Goal: Information Seeking & Learning: Understand process/instructions

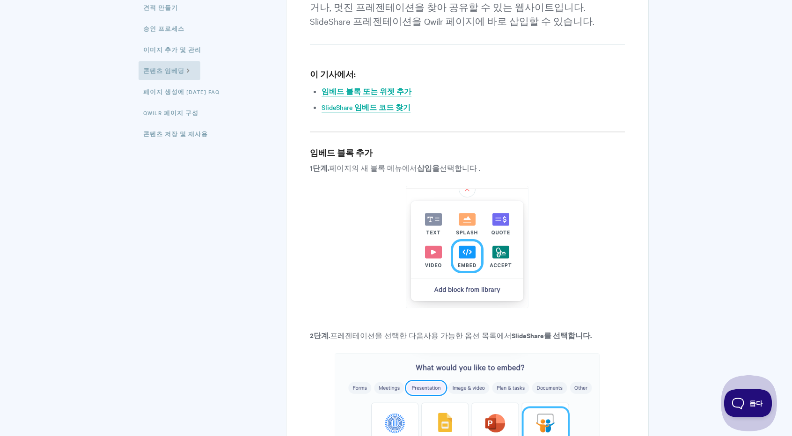
scroll to position [234, 0]
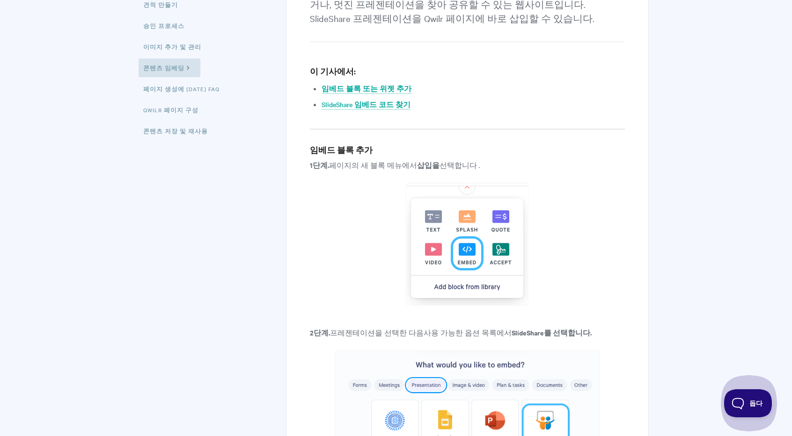
click at [462, 249] on img at bounding box center [467, 244] width 123 height 123
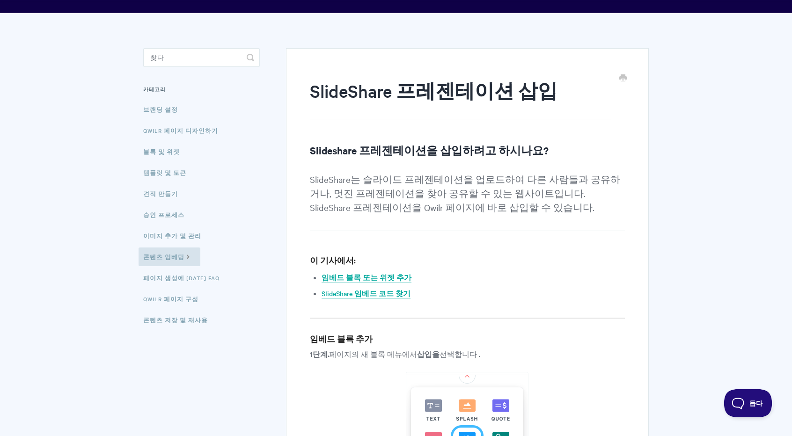
scroll to position [47, 0]
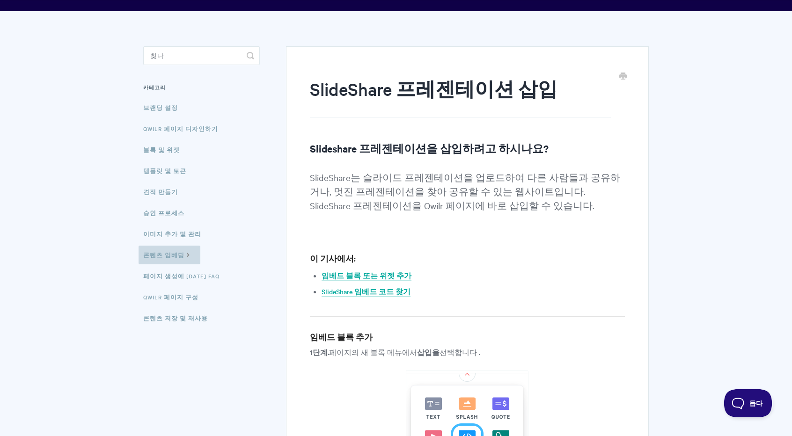
click at [188, 254] on icon at bounding box center [188, 254] width 8 height 7
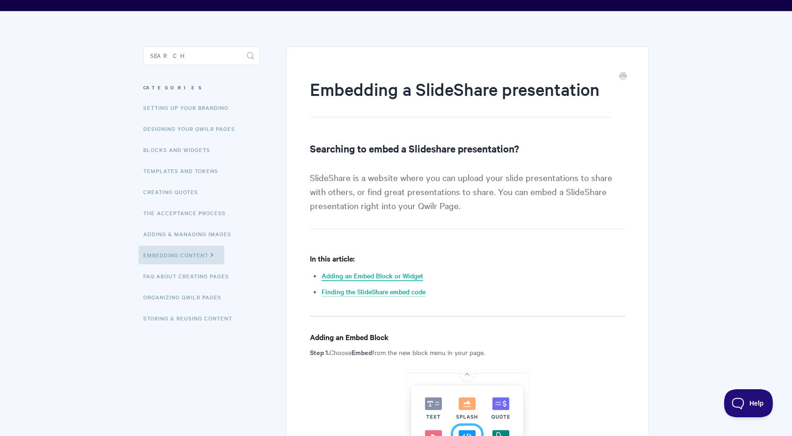
click at [411, 278] on link "Adding an Embed Block or Widget" at bounding box center [373, 276] width 102 height 10
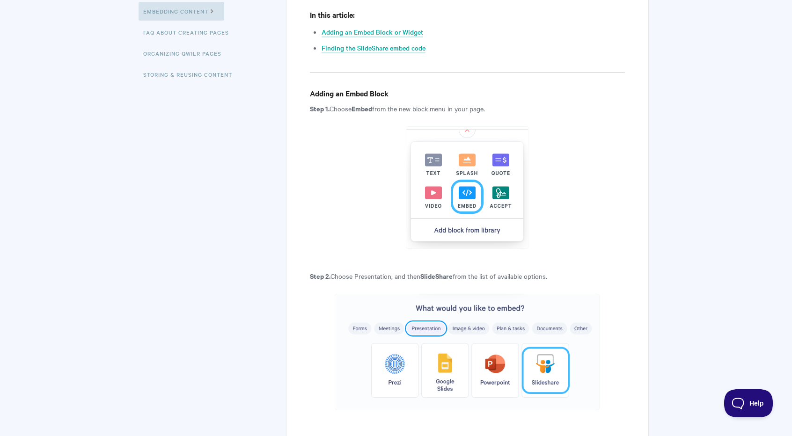
scroll to position [284, 0]
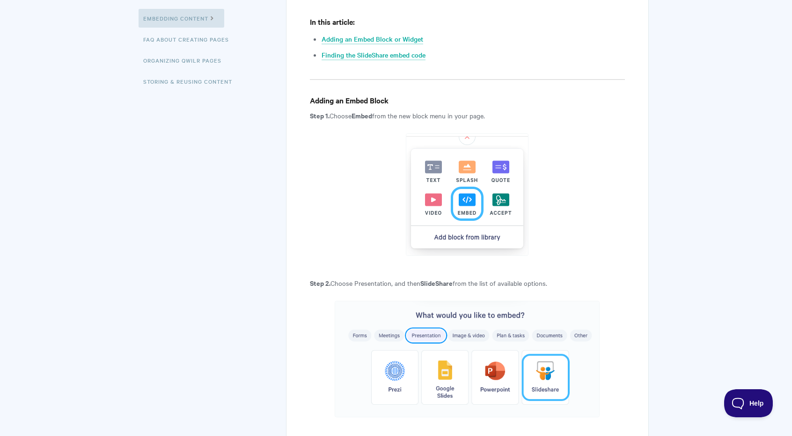
click at [471, 212] on img at bounding box center [467, 194] width 123 height 123
drag, startPoint x: 471, startPoint y: 132, endPoint x: 469, endPoint y: 141, distance: 9.6
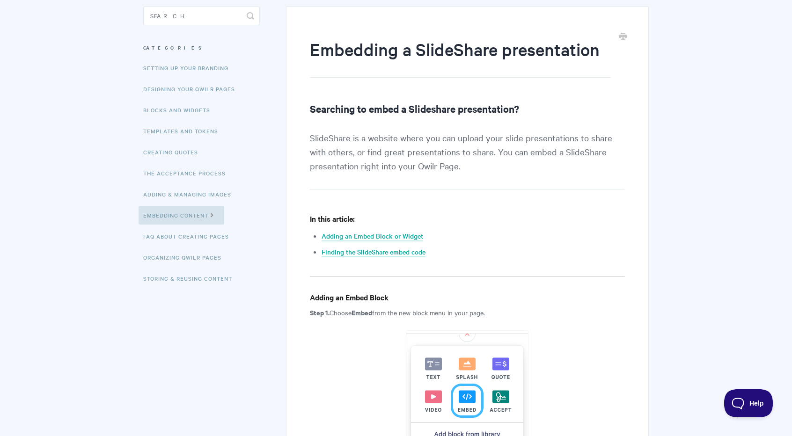
scroll to position [96, 0]
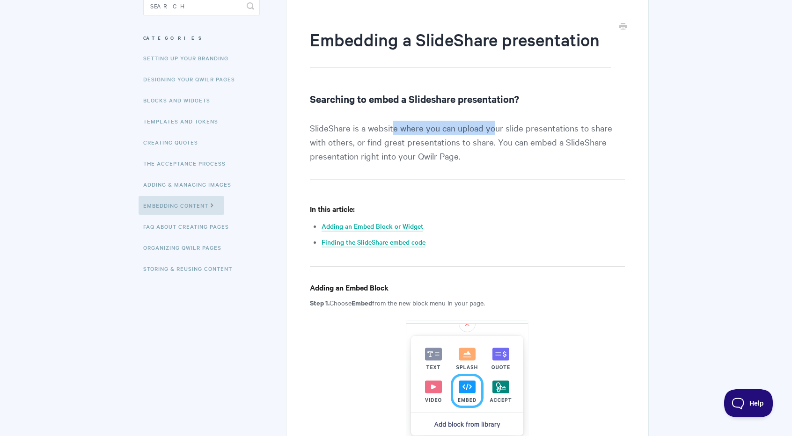
drag, startPoint x: 392, startPoint y: 121, endPoint x: 494, endPoint y: 125, distance: 102.2
click at [494, 125] on p "SlideShare is a website where you can upload your slide presentations to share …" at bounding box center [467, 150] width 315 height 59
click at [479, 145] on p "SlideShare is a website where you can upload your slide presentations to share …" at bounding box center [467, 150] width 315 height 59
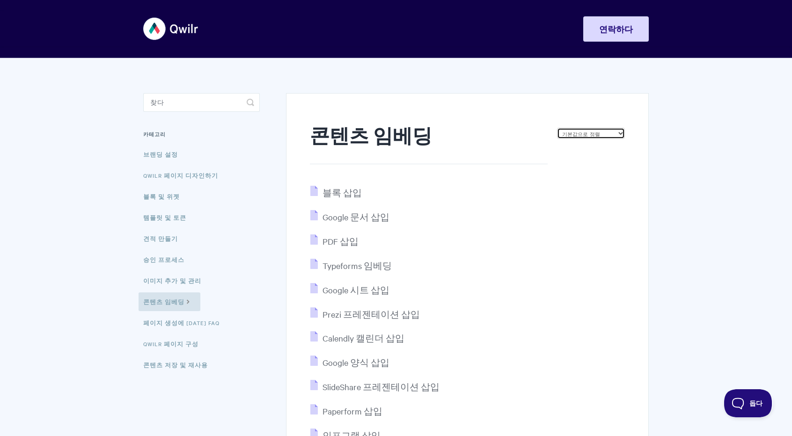
click at [580, 137] on select "기본값으로 정렬 AZ 정렬 인기순으로 정렬 마지막 업데이트 순으로 정렬" at bounding box center [591, 133] width 68 height 11
click at [545, 125] on h1 "콘텐츠 임베딩" at bounding box center [429, 144] width 238 height 40
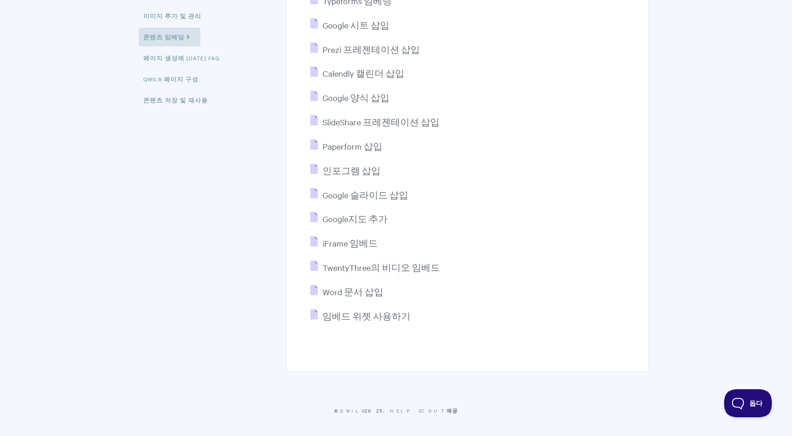
scroll to position [266, 0]
click at [258, 177] on div "콘텐츠 임베딩 기본값으로 정렬 AZ 정렬 인기순으로 정렬 마지막 업데이트 순으로 정렬 블록 삽입 Google 문서 삽입 PDF 삽입 Typef…" at bounding box center [396, 87] width 506 height 590
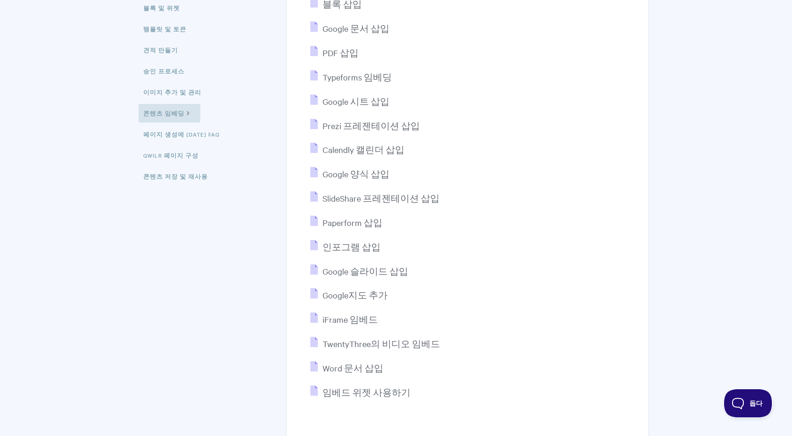
scroll to position [79, 0]
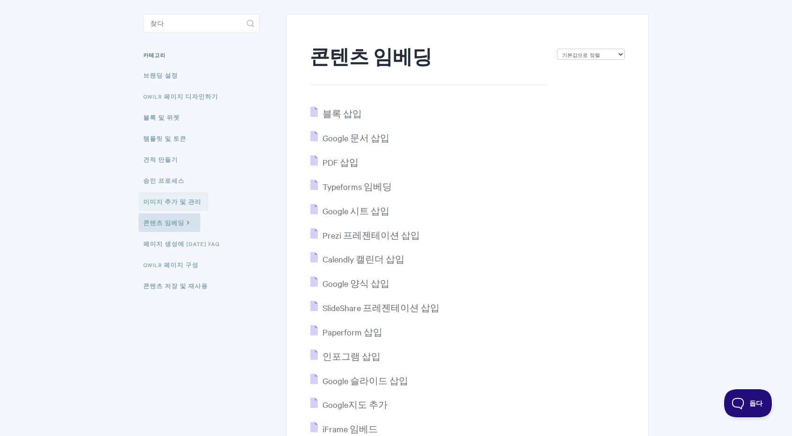
click at [174, 207] on link "이미지 추가 및 관리" at bounding box center [174, 201] width 70 height 19
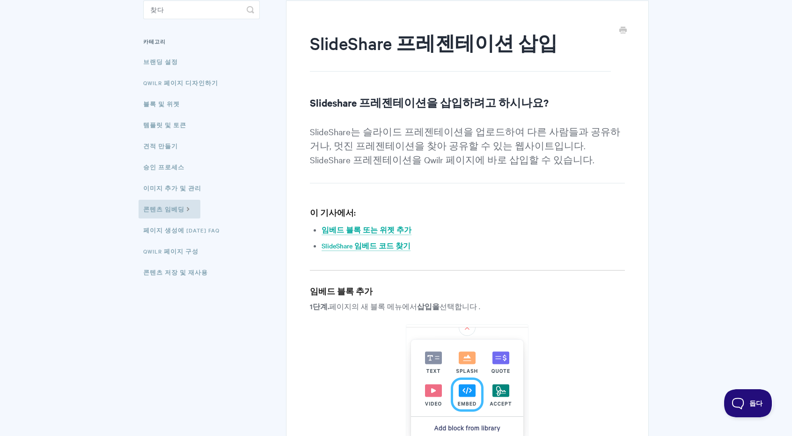
scroll to position [94, 0]
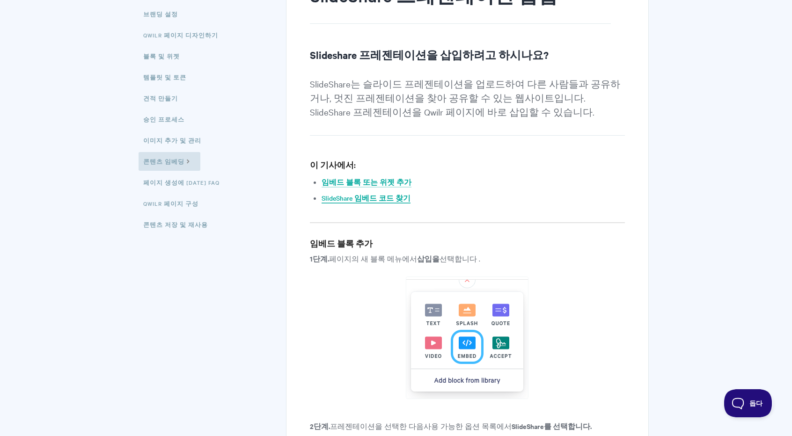
click at [403, 197] on font "SlideShare 임베드 코드 찾기" at bounding box center [366, 197] width 89 height 9
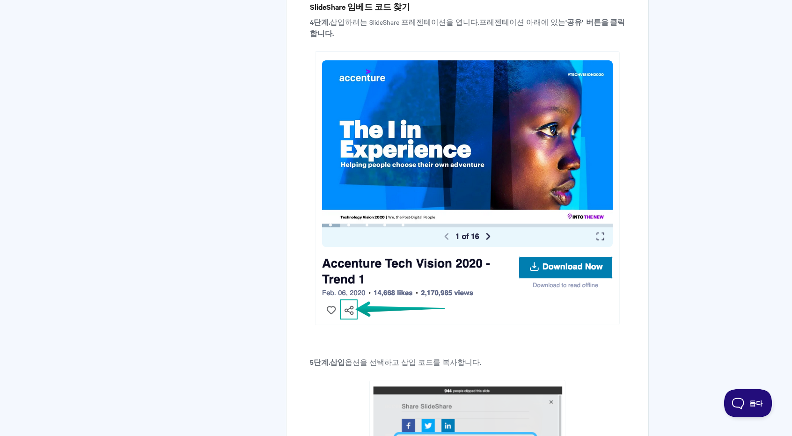
click at [364, 295] on img at bounding box center [467, 188] width 305 height 274
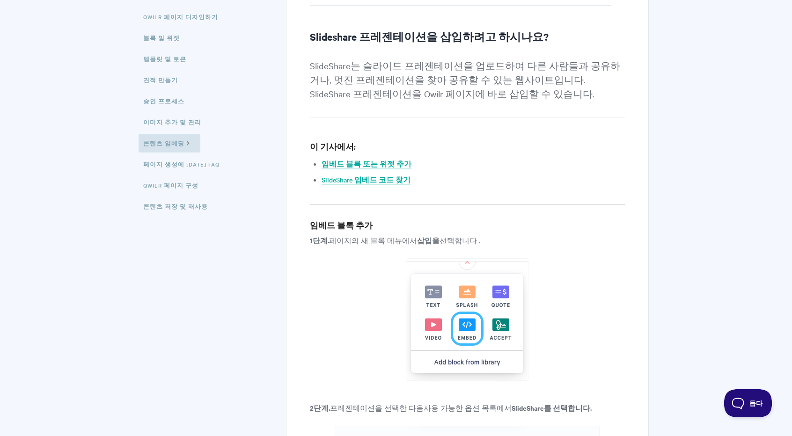
scroll to position [161, 0]
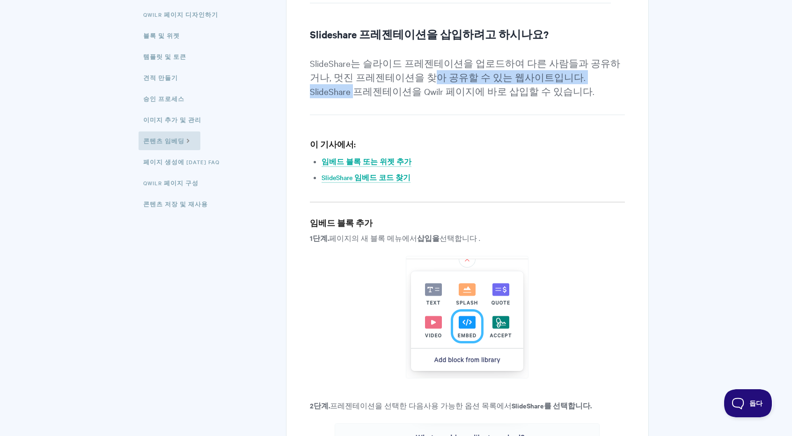
drag, startPoint x: 411, startPoint y: 76, endPoint x: 586, endPoint y: 81, distance: 175.2
click at [586, 81] on font "SlideShare는 슬라이드 프레젠테이션을 업로드하여 다른 사람들과 공유하거나, 멋진 프레젠테이션을 찾아 공유할 수 있는 웹사이트입니다. S…" at bounding box center [465, 77] width 310 height 39
click at [542, 148] on h4 "이 기사에서:" at bounding box center [467, 145] width 315 height 12
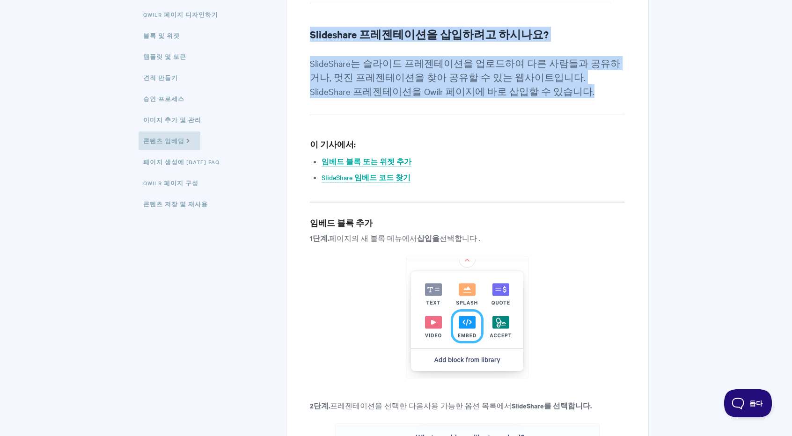
drag, startPoint x: 511, startPoint y: 93, endPoint x: 306, endPoint y: 31, distance: 214.1
click at [326, 67] on font "SlideShare는 슬라이드 프레젠테이션을 업로드하여 다른 사람들과 공유하거나, 멋진 프레젠테이션을 찾아 공유할 수 있는 웹사이트입니다. S…" at bounding box center [465, 77] width 310 height 39
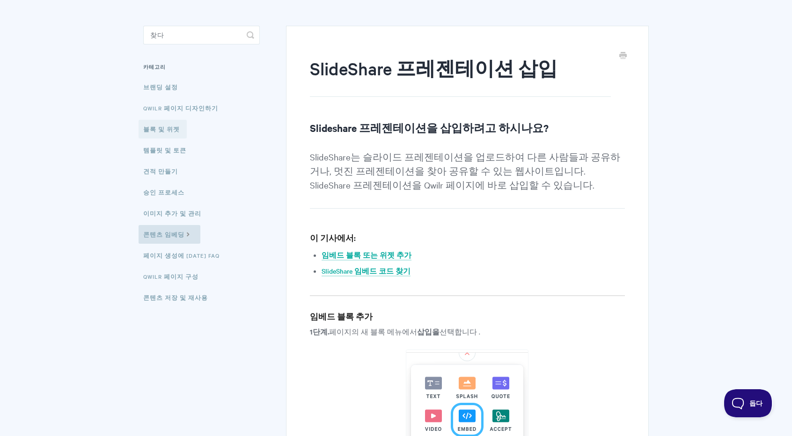
scroll to position [67, 0]
click at [191, 110] on font "Qwilr 페이지 디자인하기" at bounding box center [180, 107] width 75 height 7
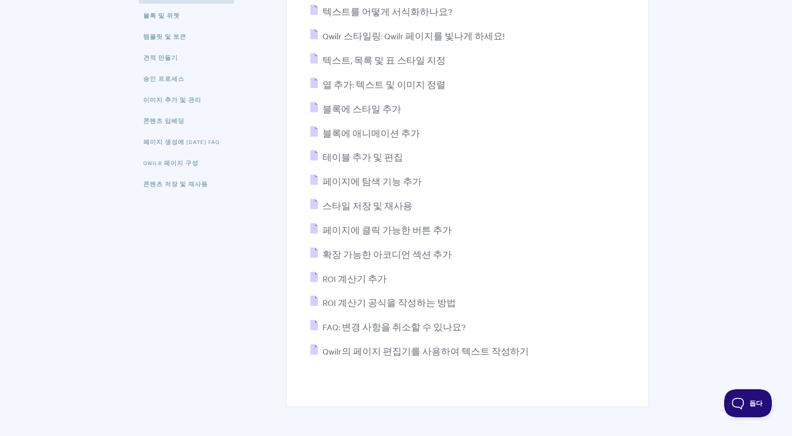
scroll to position [187, 0]
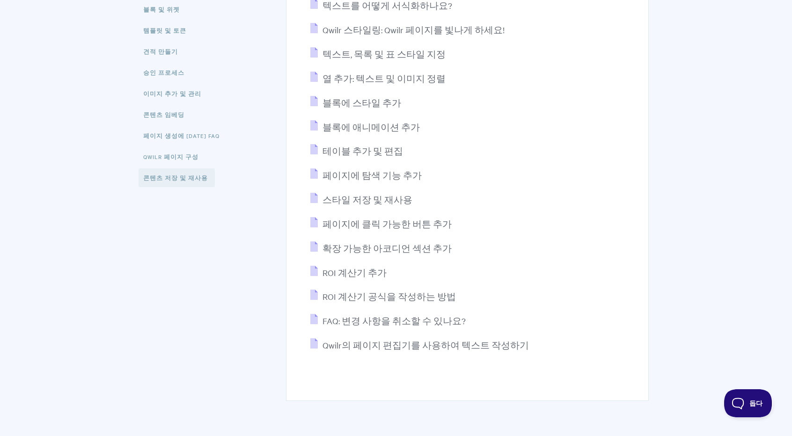
click at [156, 175] on font "콘텐츠 저장 및 재사용" at bounding box center [175, 177] width 65 height 7
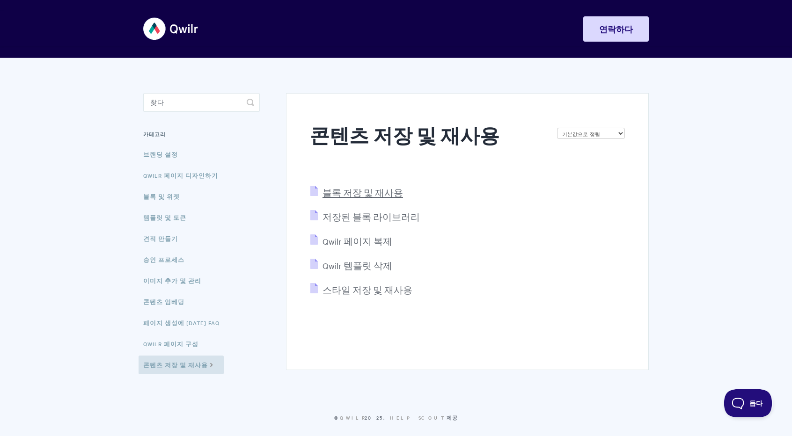
click at [339, 190] on font "블록 저장 및 재사용" at bounding box center [363, 192] width 81 height 11
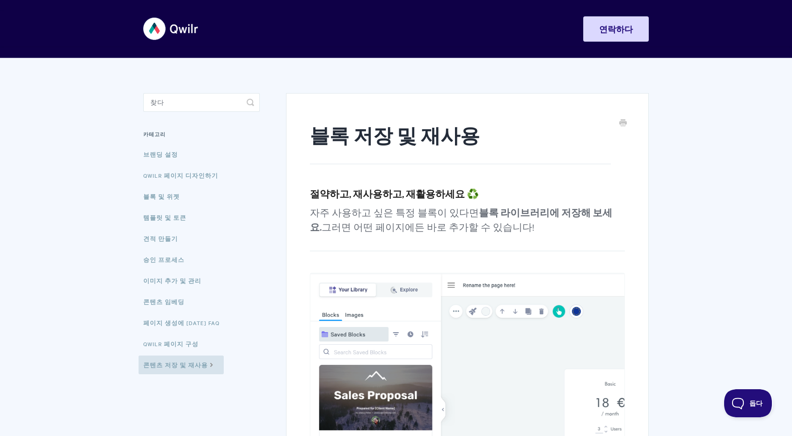
click at [184, 34] on img at bounding box center [171, 28] width 56 height 35
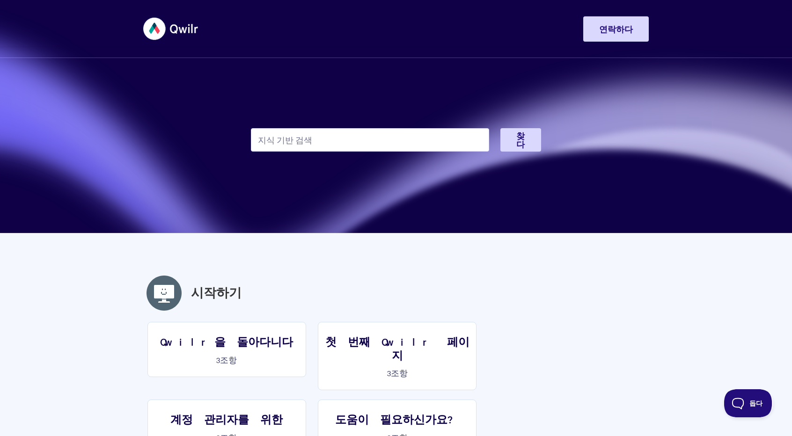
click at [402, 149] on input "지식 기반 검색" at bounding box center [370, 139] width 238 height 23
click at [402, 144] on input "지식 기반 검색" at bounding box center [370, 139] width 238 height 23
click at [618, 25] on font "연락하다" at bounding box center [616, 29] width 34 height 10
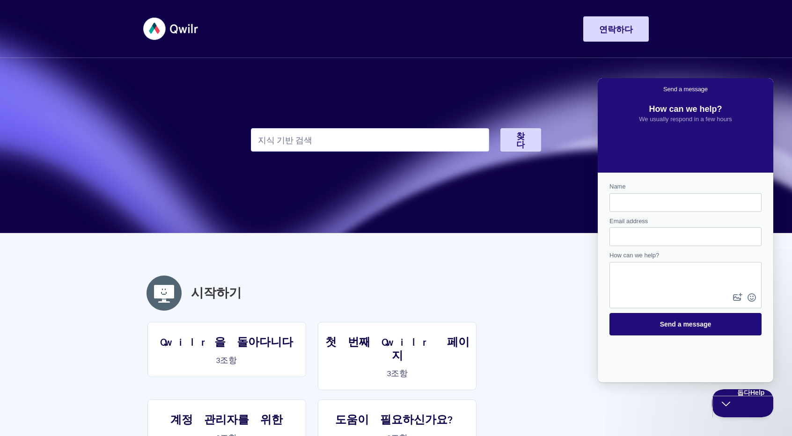
click at [687, 34] on div "탐색 전환 집 시작하기 페이지 만들기 및 편집 페이지 공유 및 분석 통합 계정 관리 및 청구 문제 해결 퀼르 스프링보드 연락하다 연락하다" at bounding box center [396, 28] width 792 height 35
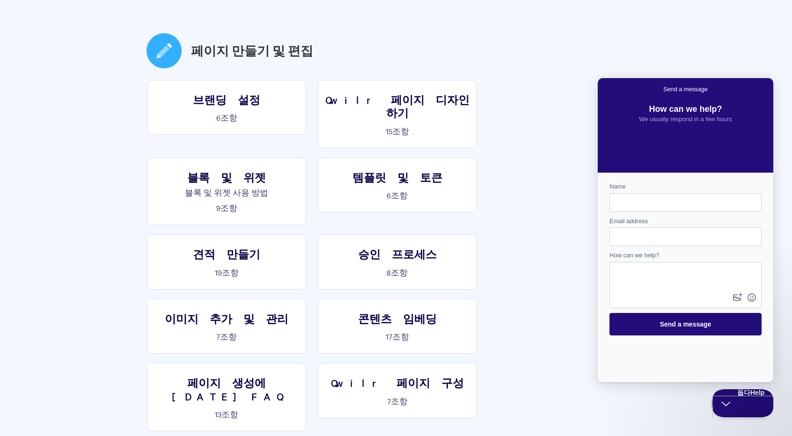
scroll to position [515, 0]
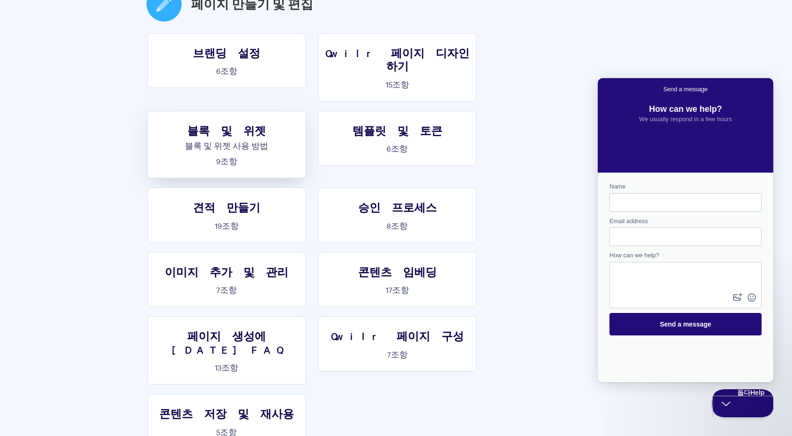
click at [266, 124] on font "블록 및 위젯" at bounding box center [226, 130] width 79 height 13
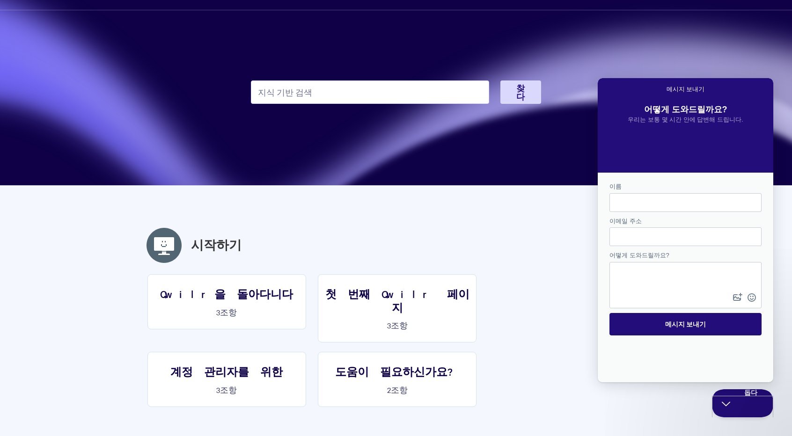
scroll to position [47, 0]
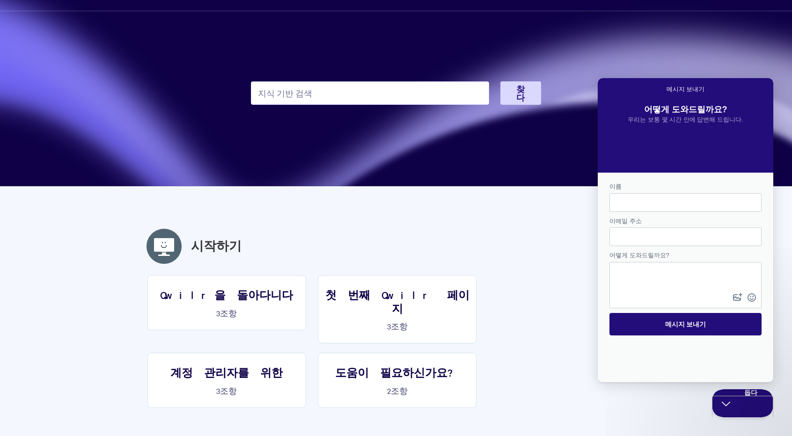
click at [169, 240] on h2 "시작하기" at bounding box center [396, 246] width 506 height 39
click at [397, 300] on font "첫 번째 Qwilr 페이지" at bounding box center [397, 301] width 144 height 27
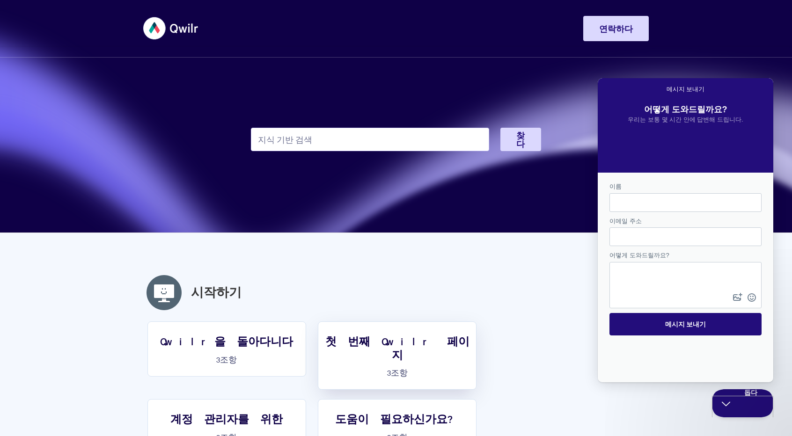
scroll to position [0, 0]
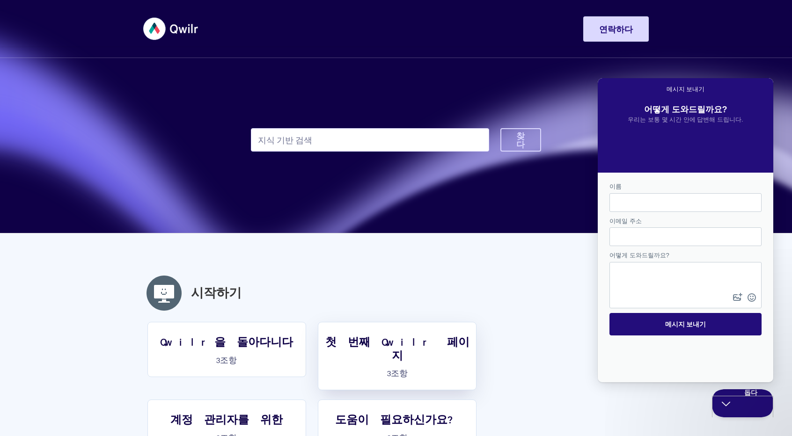
click at [524, 140] on font "찾다" at bounding box center [521, 140] width 8 height 19
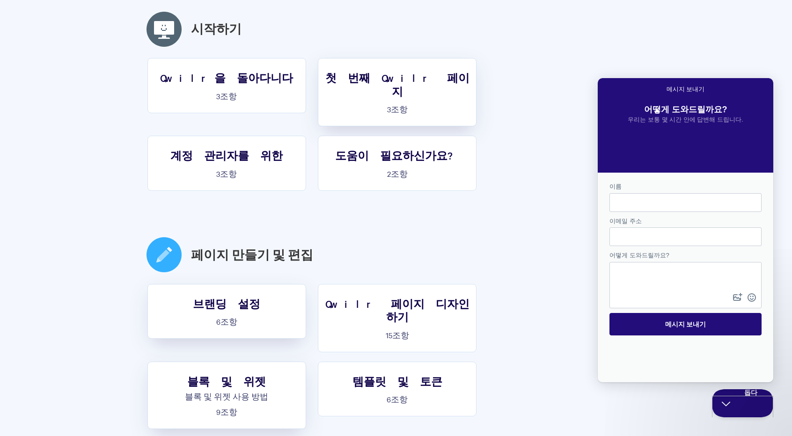
scroll to position [281, 0]
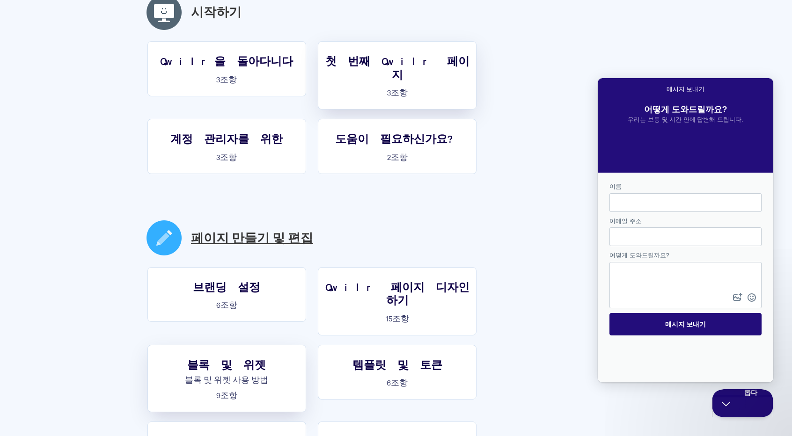
click at [238, 231] on font "페이지 만들기 및 편집" at bounding box center [252, 238] width 122 height 15
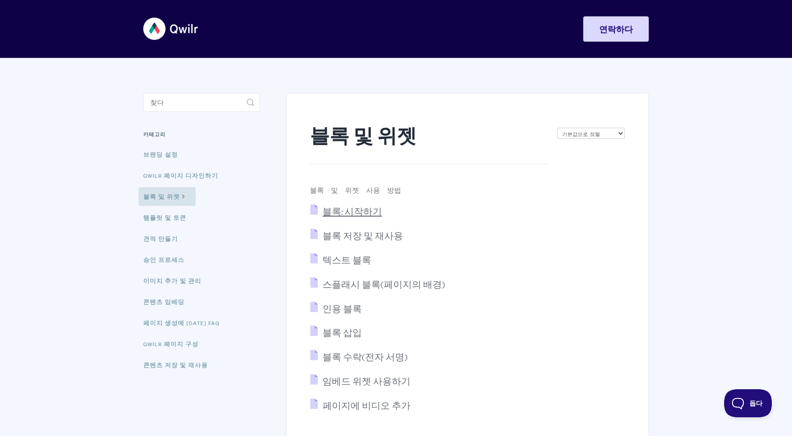
click at [355, 210] on font "블록: 시작하기" at bounding box center [352, 211] width 59 height 11
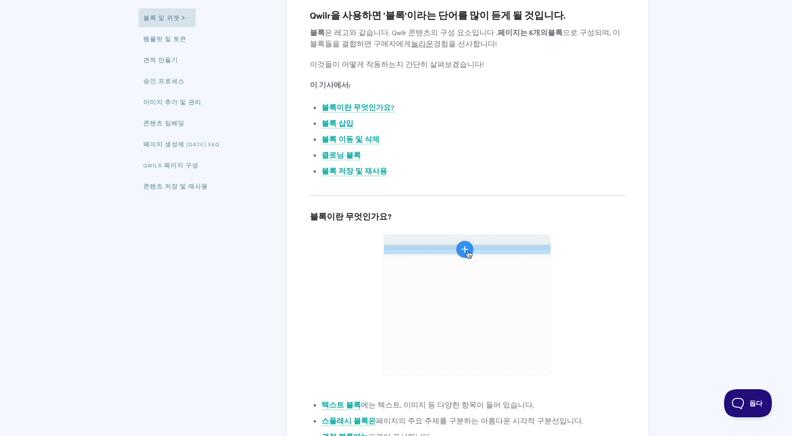
scroll to position [281, 0]
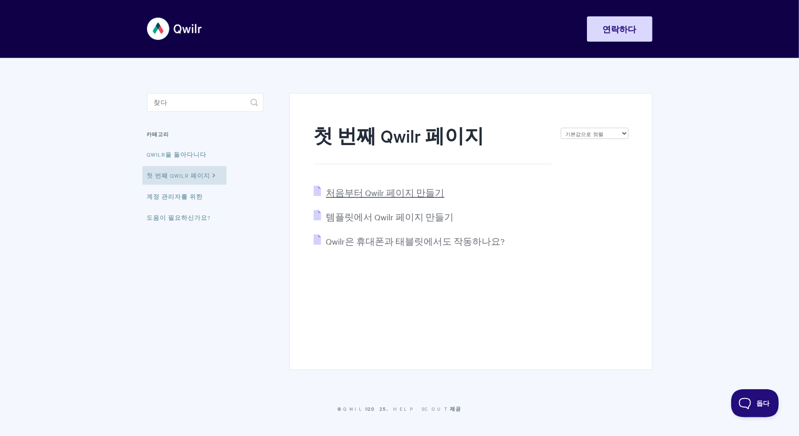
click at [393, 191] on font "처음부터 Qwilr 페이지 만들기" at bounding box center [385, 192] width 118 height 11
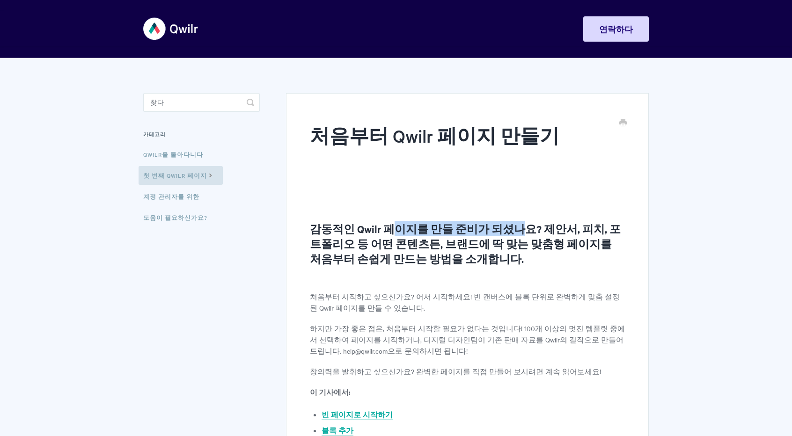
drag, startPoint x: 394, startPoint y: 226, endPoint x: 510, endPoint y: 223, distance: 116.2
click at [510, 223] on font "감동적인 Qwilr 페이지를 만들 준비가 되셨나요? 제안서, 피치, 포트폴리오 등 어떤 콘텐츠든, 브랜드에 딱 맞는 맞춤형 페이지를 처음부터 …" at bounding box center [465, 243] width 311 height 43
click at [482, 264] on h2 "감동적인 Qwilr 페이지를 만들 준비가 되셨나요? 제안서, 피치, 포트폴리오 등 어떤 콘텐츠든, 브랜드에 딱 맞는 맞춤형 페이지를 처음부터 …" at bounding box center [467, 243] width 315 height 45
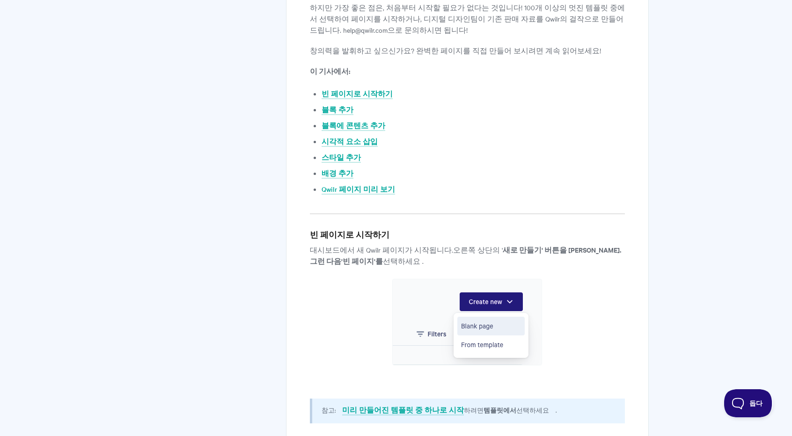
scroll to position [328, 0]
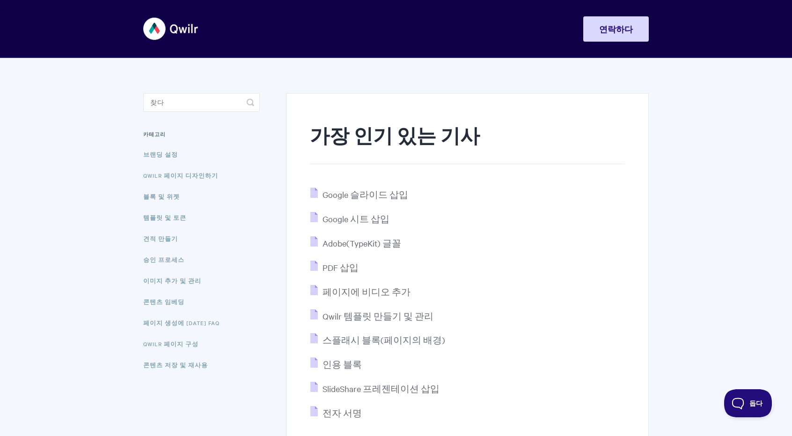
scroll to position [47, 0]
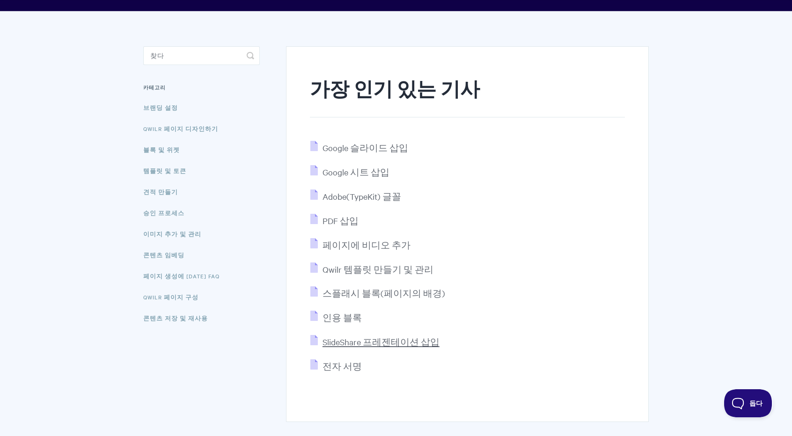
click at [394, 344] on font "SlideShare 프레젠테이션 삽입" at bounding box center [381, 342] width 117 height 11
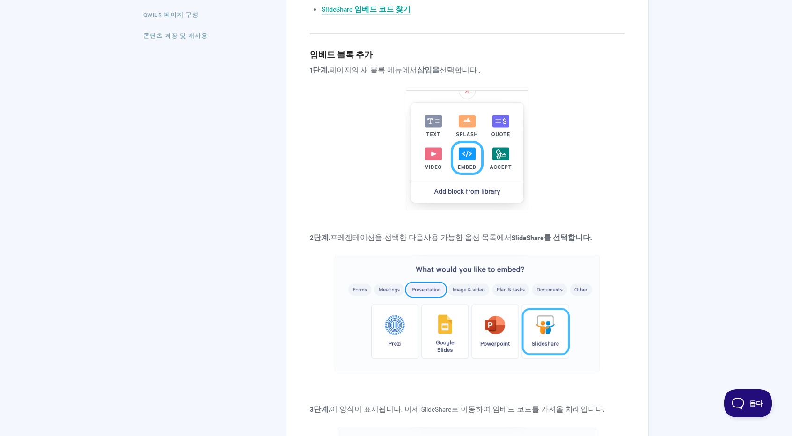
scroll to position [328, 0]
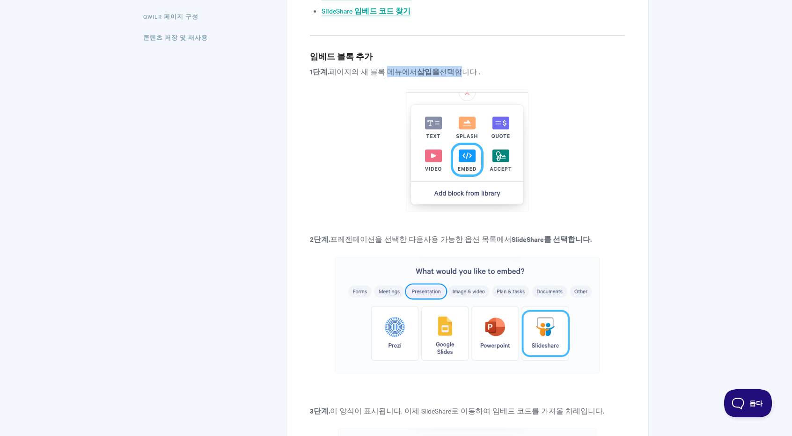
drag, startPoint x: 390, startPoint y: 71, endPoint x: 448, endPoint y: 69, distance: 57.6
click at [448, 69] on p "1단계. 페이지의 새 블록 메뉴에서 삽입을 선택합니다 ." at bounding box center [467, 71] width 315 height 11
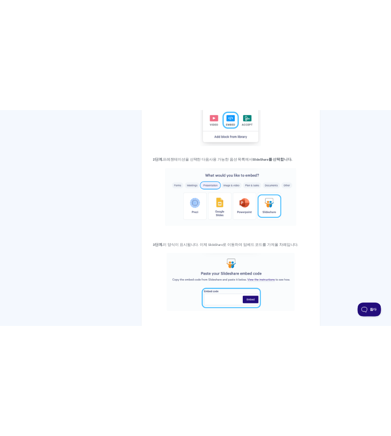
scroll to position [468, 0]
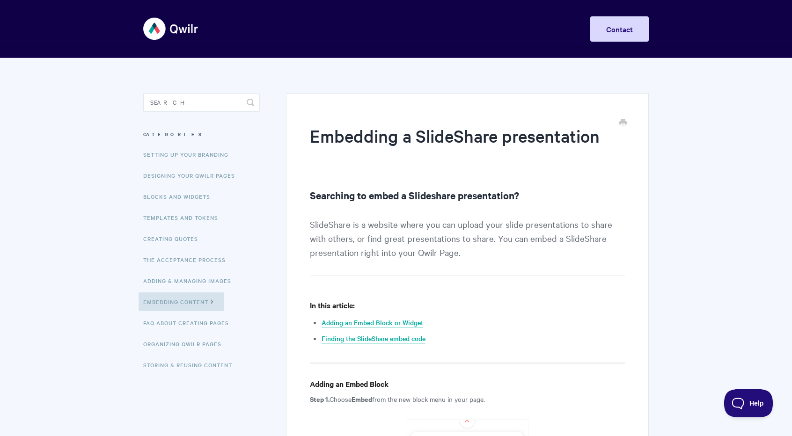
click at [150, 25] on img at bounding box center [171, 28] width 56 height 35
